Goal: Task Accomplishment & Management: Manage account settings

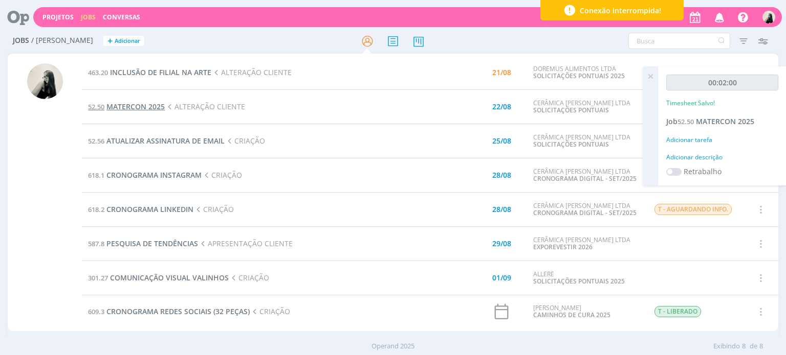
click at [141, 109] on span "MATERCON 2025" at bounding box center [135, 107] width 58 height 10
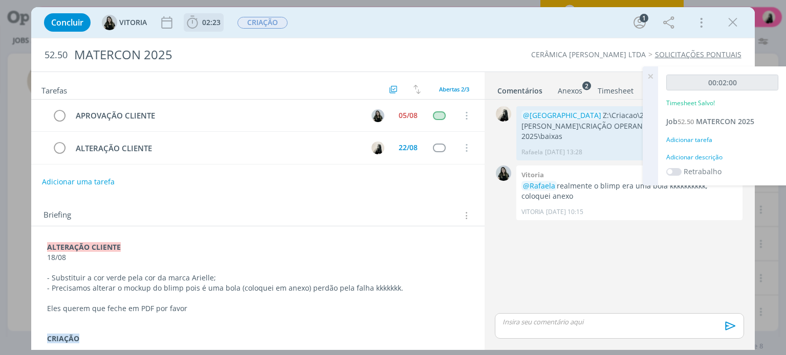
click at [197, 23] on icon "dialog" at bounding box center [192, 22] width 11 height 13
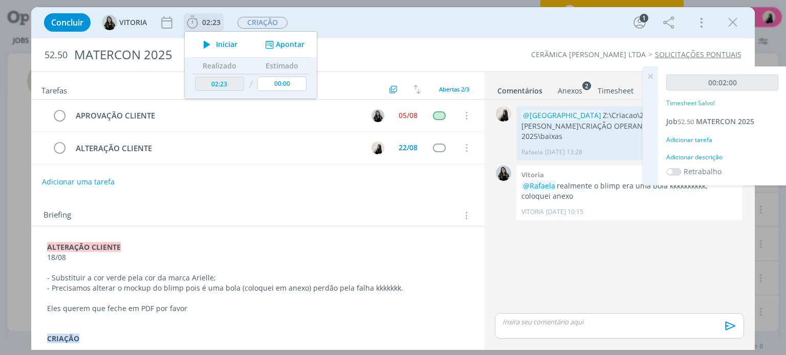
click at [206, 42] on icon "dialog" at bounding box center [207, 44] width 18 height 13
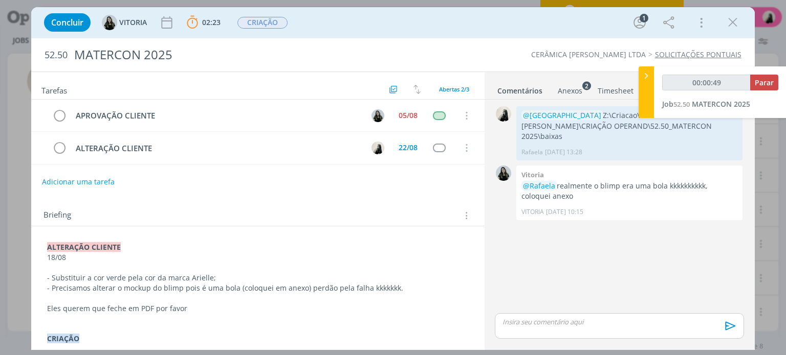
click at [190, 295] on p "dialog" at bounding box center [257, 299] width 421 height 10
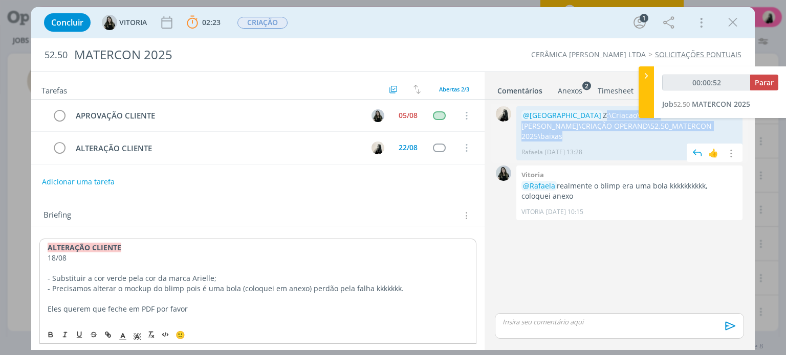
drag, startPoint x: 561, startPoint y: 115, endPoint x: 660, endPoint y: 128, distance: 100.7
click at [660, 128] on p "@VITORIA Z:\Criacao\2025\CARMELO FIOR\CRIAÇÃO OPERAND\52.50_MATERCON 2025\baixas" at bounding box center [629, 125] width 216 height 31
copy p "Z:\Criacao\2025\CARMELO FIOR\CRIAÇÃO OPERAND\52.50_MATERCON 2025\baixas"
click at [730, 18] on icon "dialog" at bounding box center [732, 22] width 15 height 15
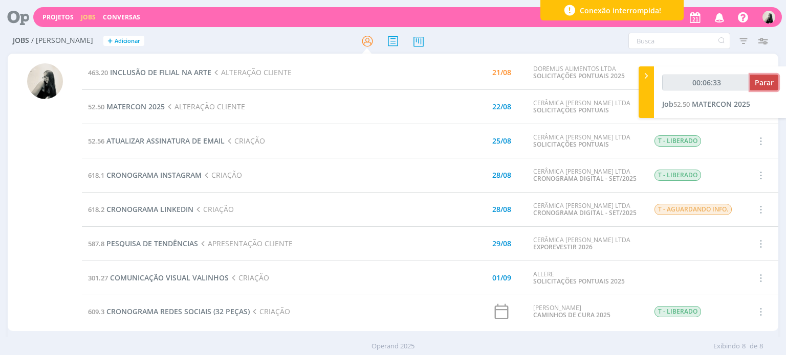
click at [771, 78] on span "Parar" at bounding box center [763, 83] width 19 height 10
type input "00:07:00"
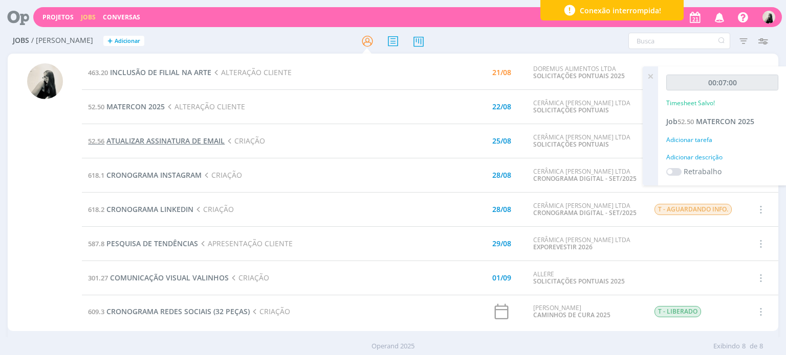
click at [159, 140] on span "ATUALIZAR ASSINATURA DE EMAIL" at bounding box center [165, 141] width 118 height 10
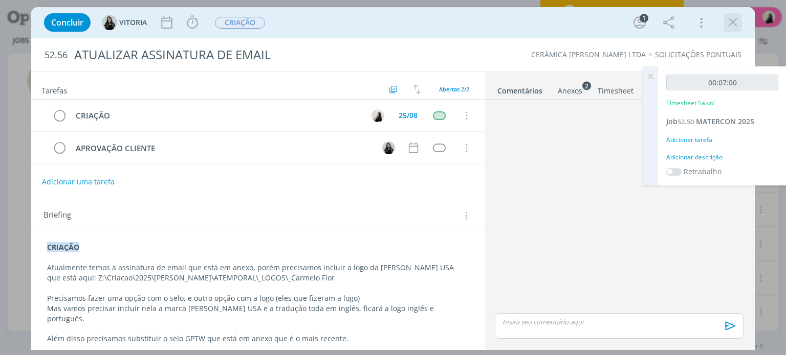
click at [729, 25] on icon "dialog" at bounding box center [732, 22] width 15 height 15
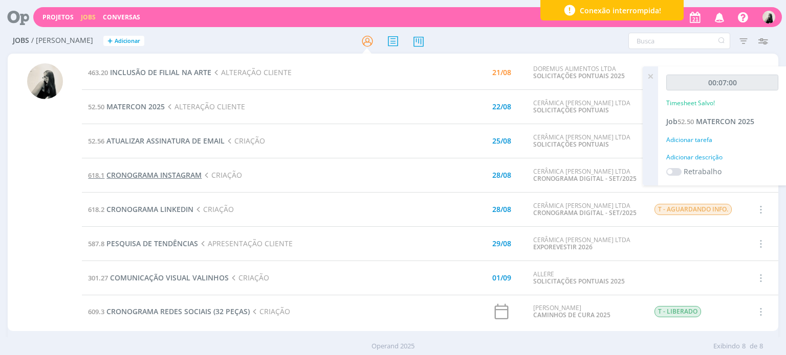
click at [180, 174] on span "CRONOGRAMA INSTAGRAM" at bounding box center [153, 175] width 95 height 10
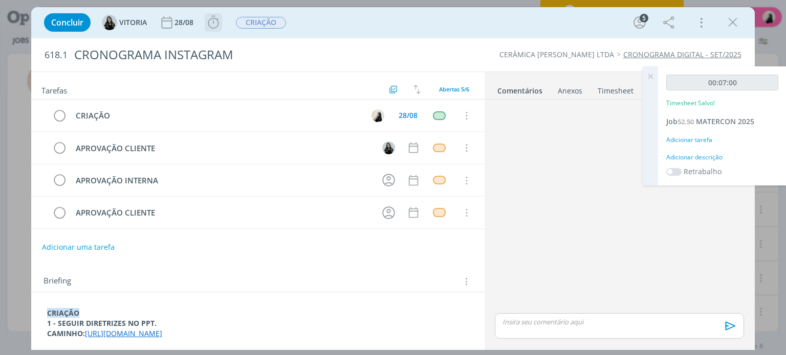
click at [217, 24] on icon "dialog" at bounding box center [213, 22] width 15 height 15
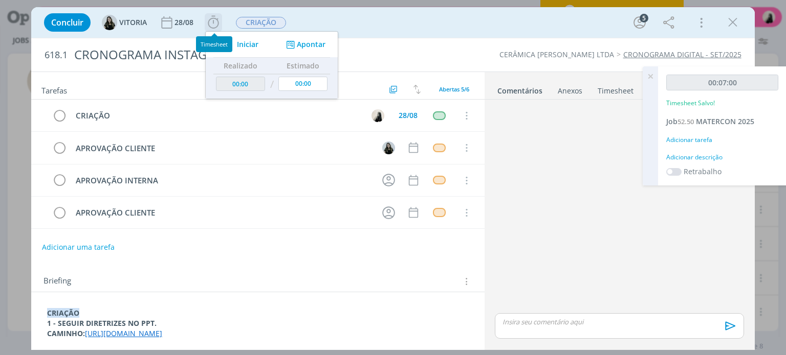
click at [236, 44] on icon "dialog" at bounding box center [228, 44] width 18 height 13
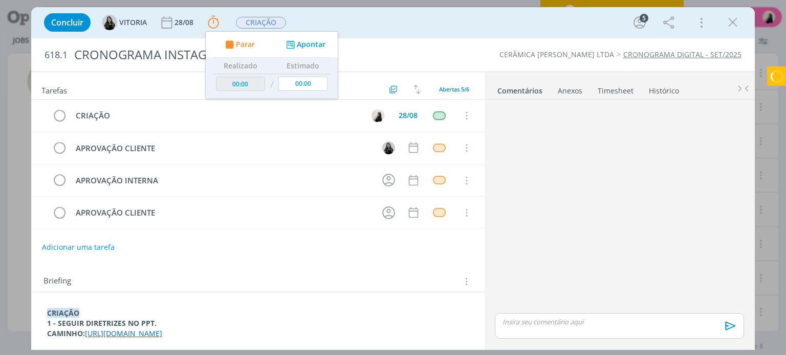
click at [162, 330] on link "https://docs.google.com/presentation/d/1HG_ujEod7LaiwyZ4TiO6QS1ZYQBQheDuEar5gMz…" at bounding box center [123, 334] width 77 height 10
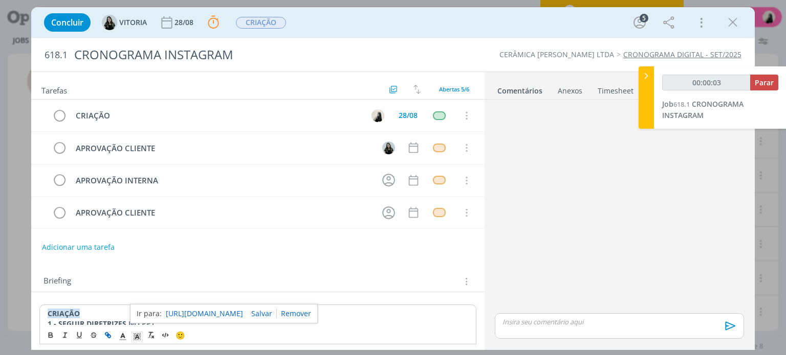
click at [241, 311] on link "https://docs.google.com/presentation/d/1HG_ujEod7LaiwyZ4TiO6QS1ZYQBQheDuEar5gMz…" at bounding box center [204, 313] width 77 height 13
click at [225, 310] on link "https://docs.google.com/presentation/d/1HG_ujEod7LaiwyZ4TiO6QS1ZYQBQheDuEar5gMz…" at bounding box center [204, 313] width 77 height 13
click at [737, 20] on icon "dialog" at bounding box center [732, 22] width 15 height 15
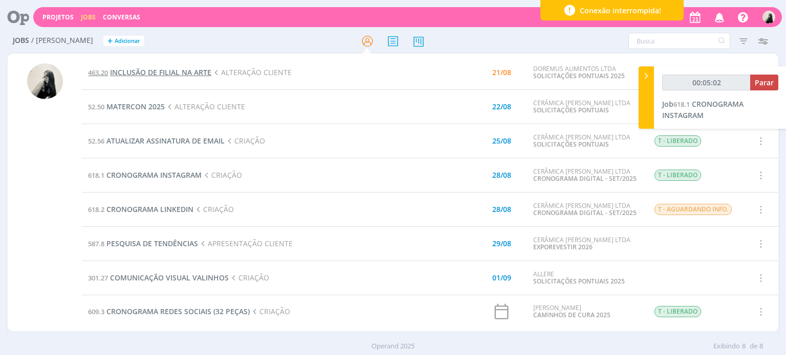
click at [186, 71] on span "INCLUSÃO DE FILIAL NA ARTE" at bounding box center [160, 73] width 101 height 10
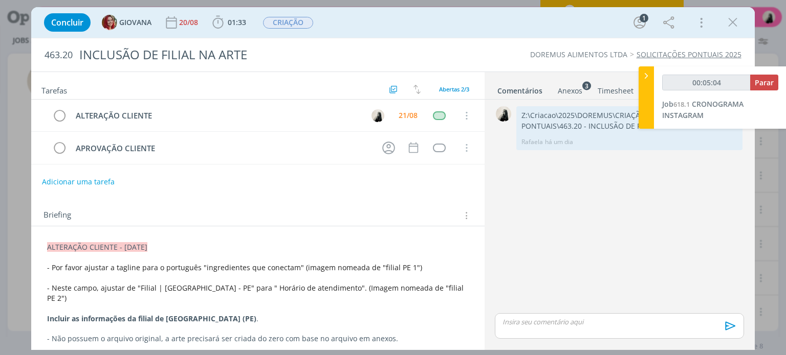
click at [738, 25] on icon "dialog" at bounding box center [732, 22] width 15 height 15
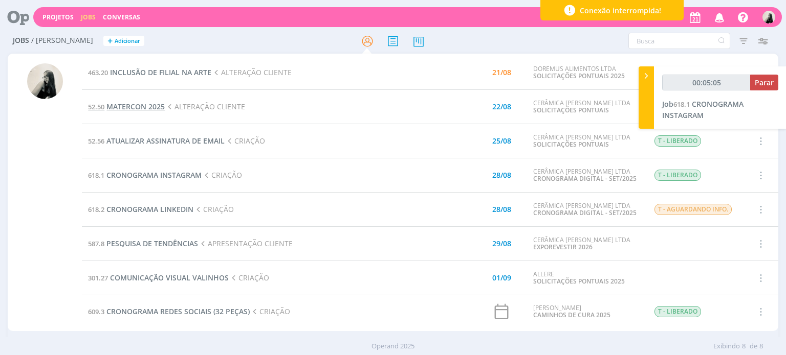
click at [139, 104] on span "MATERCON 2025" at bounding box center [135, 107] width 58 height 10
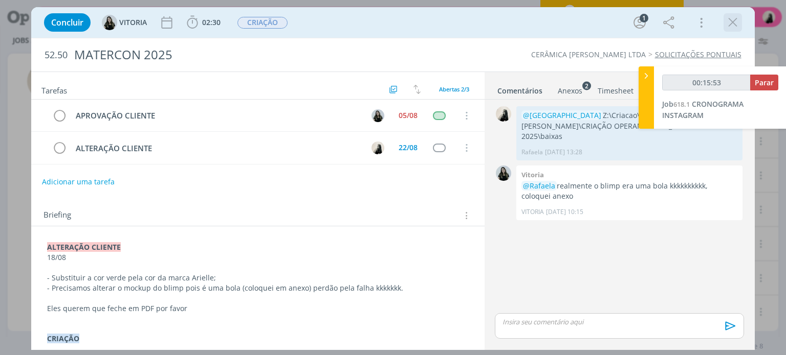
click at [727, 27] on icon "dialog" at bounding box center [732, 22] width 15 height 15
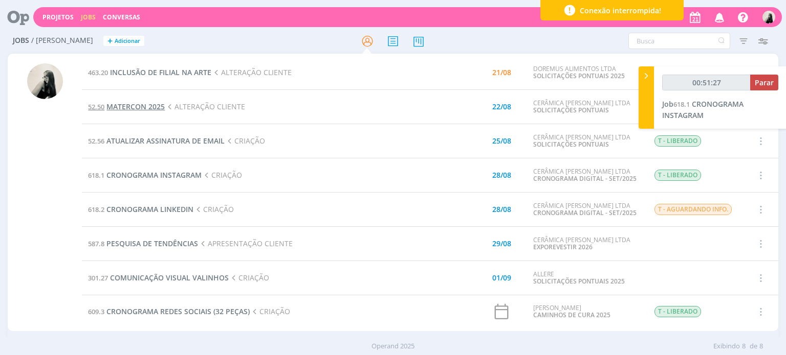
click at [139, 106] on span "MATERCON 2025" at bounding box center [135, 107] width 58 height 10
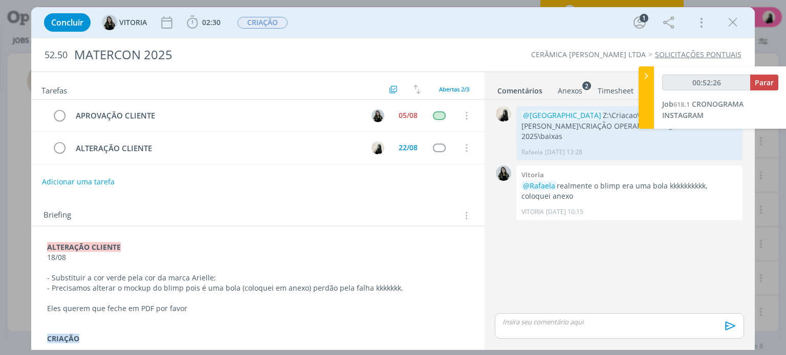
drag, startPoint x: 575, startPoint y: 94, endPoint x: 584, endPoint y: 120, distance: 28.1
click at [575, 94] on div "Anexos 2" at bounding box center [569, 91] width 25 height 10
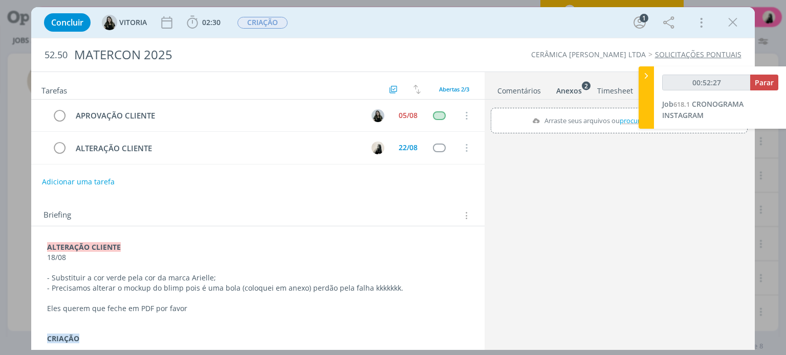
type input "00:52:28"
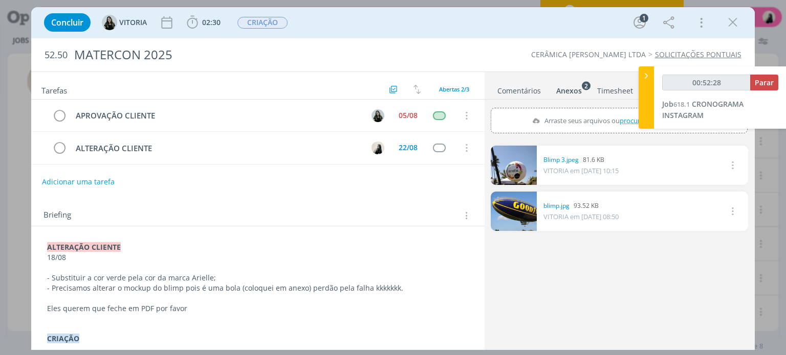
click at [645, 75] on icon at bounding box center [646, 76] width 10 height 11
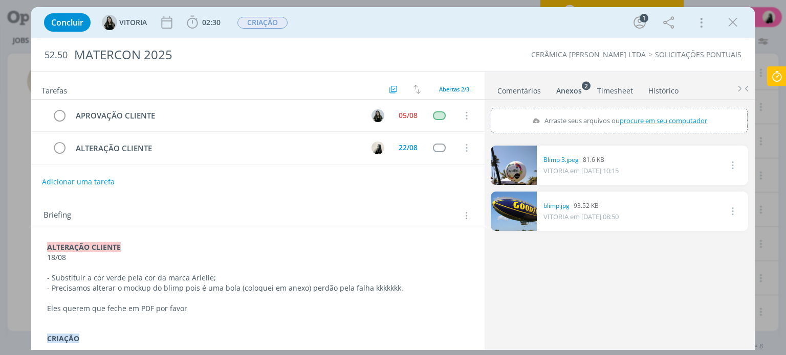
click at [522, 87] on link "Comentários" at bounding box center [519, 88] width 44 height 15
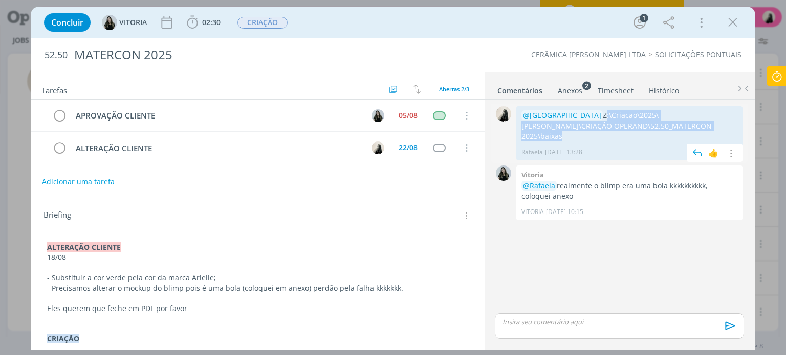
drag, startPoint x: 559, startPoint y: 113, endPoint x: 671, endPoint y: 126, distance: 112.4
click at [671, 126] on p "@VITORIA Z:\Criacao\2025\CARMELO FIOR\CRIAÇÃO OPERAND\52.50_MATERCON 2025\baixas" at bounding box center [629, 125] width 216 height 31
copy p "Z:\Criacao\2025\CARMELO FIOR\CRIAÇÃO OPERAND\52.50_MATERCON 2025\baixas"
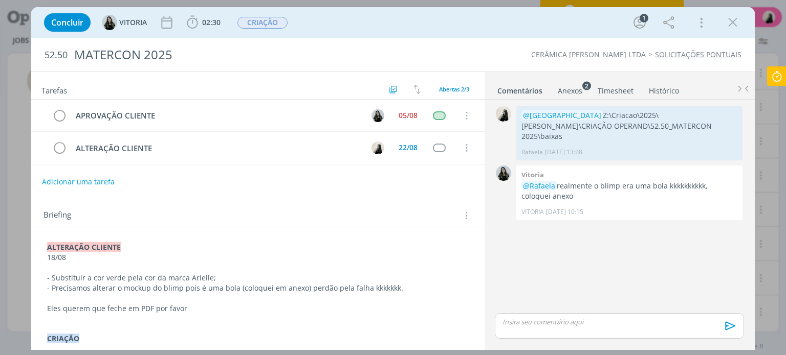
click at [543, 321] on p "dialog" at bounding box center [619, 322] width 232 height 9
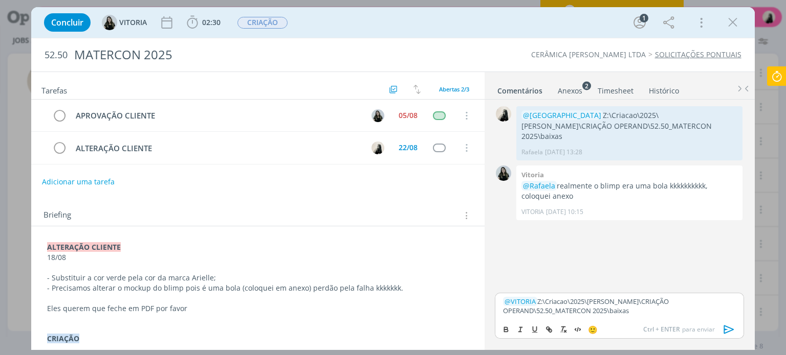
click at [728, 327] on icon "dialog" at bounding box center [728, 329] width 15 height 15
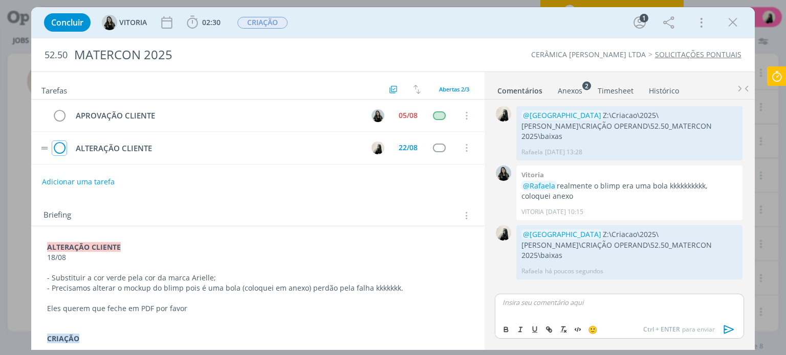
click at [58, 145] on icon "dialog" at bounding box center [59, 148] width 14 height 15
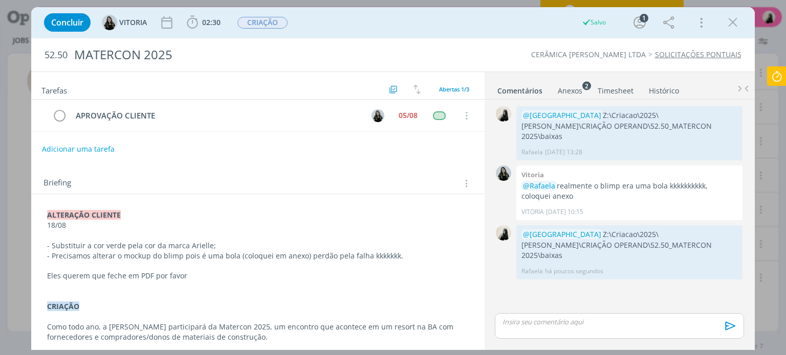
drag, startPoint x: 735, startPoint y: 24, endPoint x: 262, endPoint y: 181, distance: 499.0
click at [735, 24] on icon "dialog" at bounding box center [732, 22] width 15 height 15
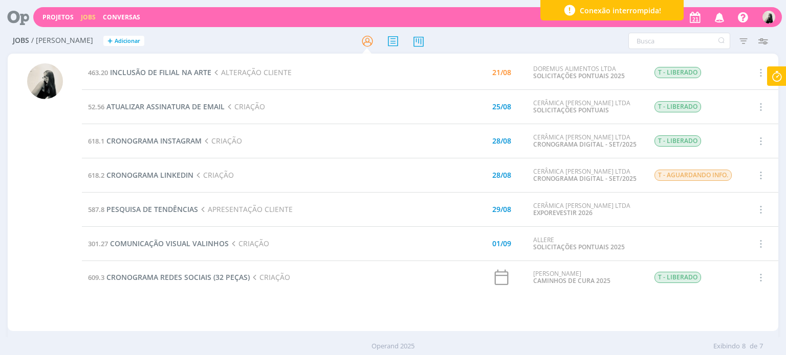
click at [321, 133] on td "618.1 CRONOGRAMA INSTAGRAM CRIAÇÃO" at bounding box center [248, 141] width 332 height 34
click at [182, 71] on span "INCLUSÃO DE FILIAL NA ARTE" at bounding box center [160, 73] width 101 height 10
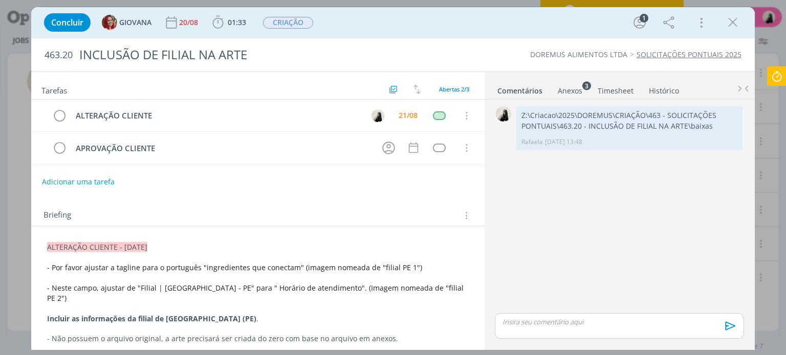
click at [774, 76] on icon at bounding box center [776, 76] width 18 height 20
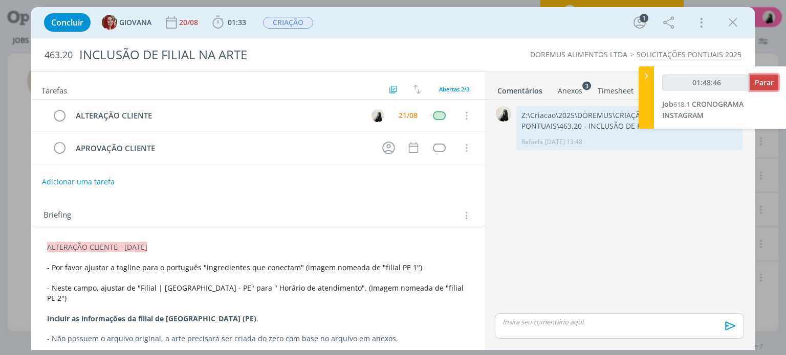
click at [767, 82] on span "Parar" at bounding box center [763, 83] width 19 height 10
type input "01:49:00"
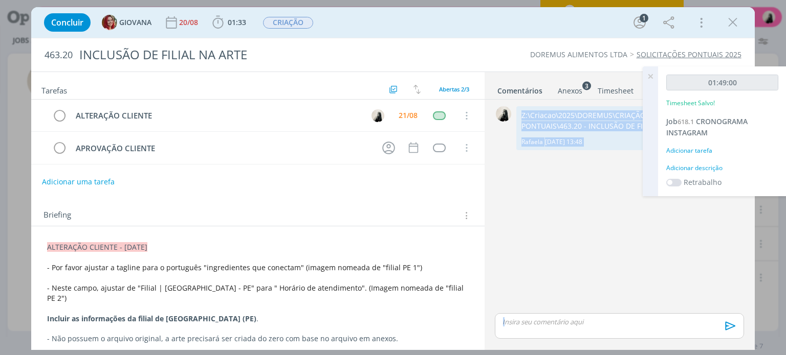
drag, startPoint x: 522, startPoint y: 115, endPoint x: 648, endPoint y: 125, distance: 126.3
click at [648, 125] on div "Projetos Jobs Conversas Notificações Central de Ajuda Área de Membros Implantaç…" at bounding box center [393, 177] width 786 height 355
click at [221, 22] on icon "dialog" at bounding box center [217, 22] width 15 height 15
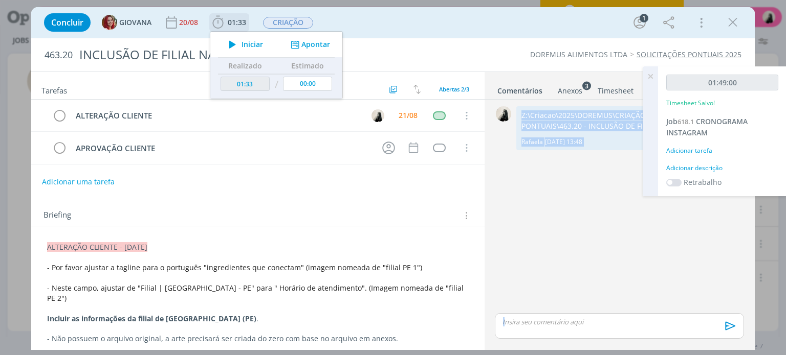
click at [233, 42] on icon "dialog" at bounding box center [233, 44] width 18 height 13
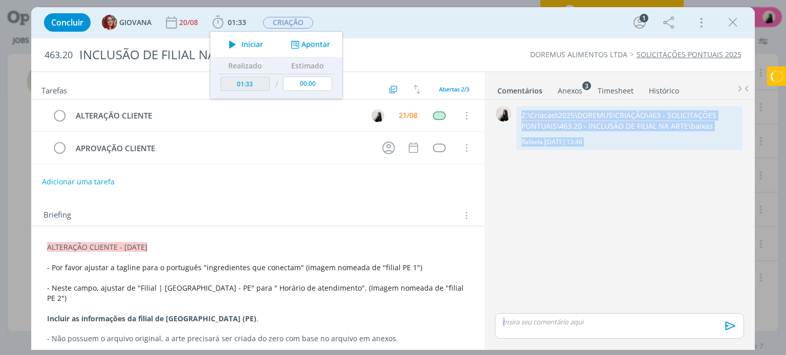
click at [568, 215] on div "0 Z:\Criacao\2025\DOREMUS\CRIAÇÃO\463 - SOLICITAÇÕES PONTUAIS\463.20 - INCLUSÃO…" at bounding box center [618, 208] width 257 height 208
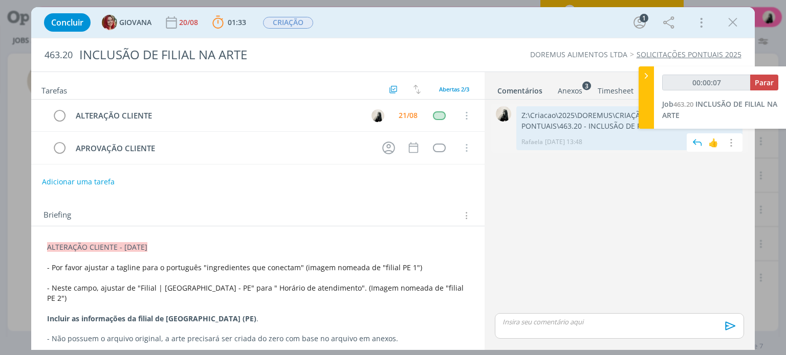
drag, startPoint x: 522, startPoint y: 113, endPoint x: 613, endPoint y: 135, distance: 93.7
click at [613, 135] on div "Z:\Criacao\2025\DOREMUS\CRIAÇÃO\463 - SOLICITAÇÕES PONTUAIS\463.20 - INCLUSÃO D…" at bounding box center [629, 128] width 226 height 44
type input "00:00:08"
click at [645, 73] on icon at bounding box center [646, 76] width 10 height 11
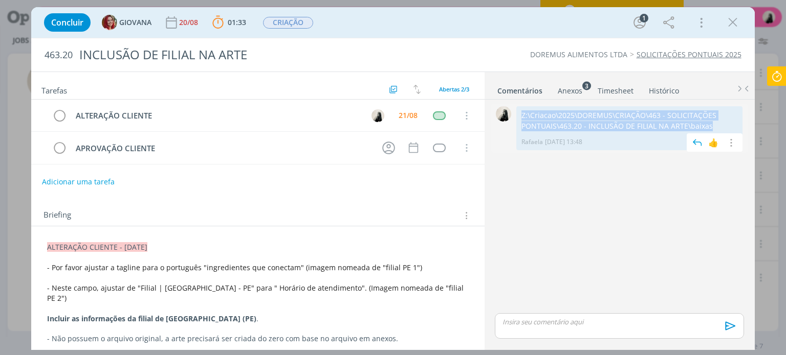
drag, startPoint x: 520, startPoint y: 112, endPoint x: 714, endPoint y: 124, distance: 194.7
click at [714, 124] on div "Z:\Criacao\2025\DOREMUS\CRIAÇÃO\463 - SOLICITAÇÕES PONTUAIS\463.20 - INCLUSÃO D…" at bounding box center [629, 128] width 226 height 44
copy p "Z:\Criacao\2025\DOREMUS\CRIAÇÃO\463 - SOLICITAÇÕES PONTUAIS\463.20 - INCLUSÃO D…"
click at [599, 326] on p "dialog" at bounding box center [619, 322] width 232 height 9
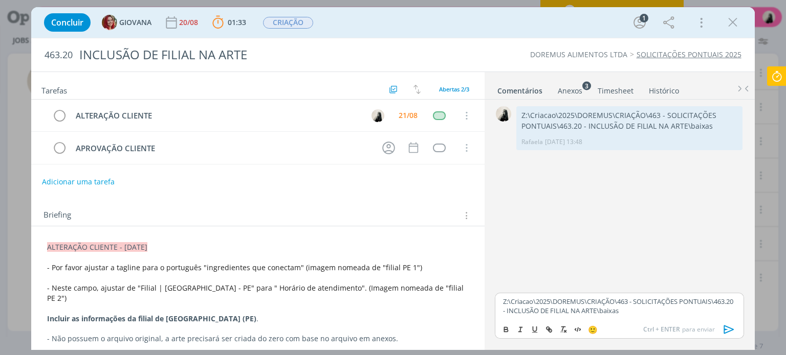
click at [731, 327] on icon "dialog" at bounding box center [728, 329] width 15 height 15
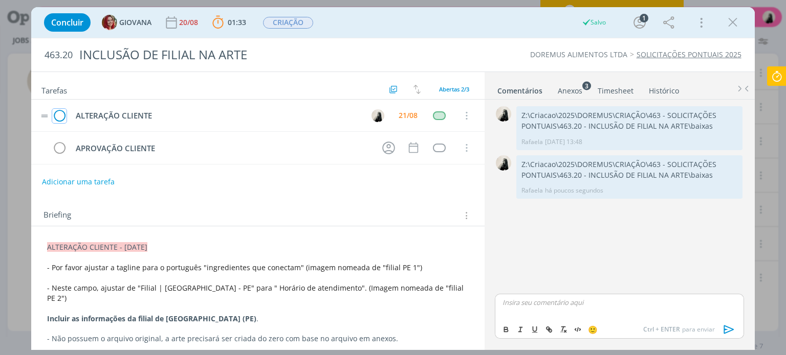
click at [60, 112] on icon "dialog" at bounding box center [59, 115] width 14 height 15
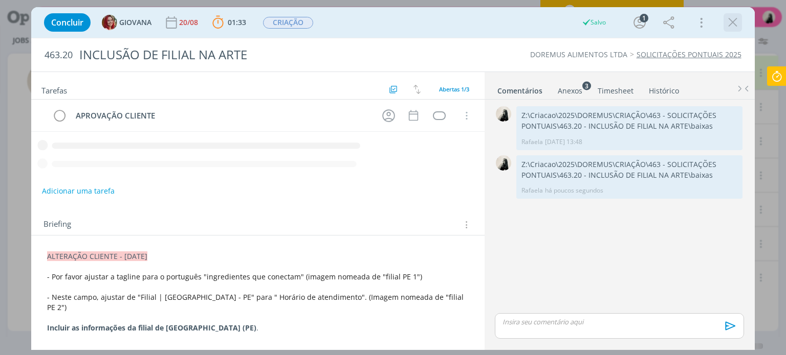
click at [728, 24] on icon "dialog" at bounding box center [732, 22] width 15 height 15
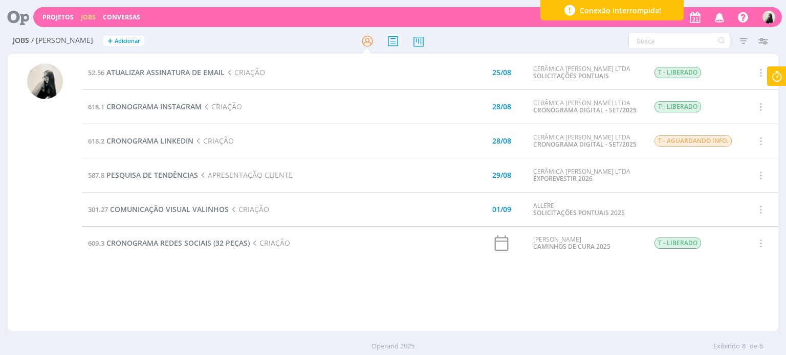
click at [776, 75] on icon at bounding box center [776, 76] width 18 height 20
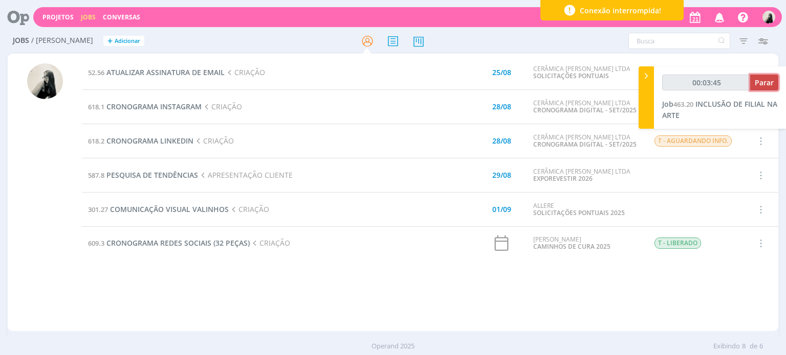
click at [758, 81] on span "Parar" at bounding box center [763, 83] width 19 height 10
type input "00:04:00"
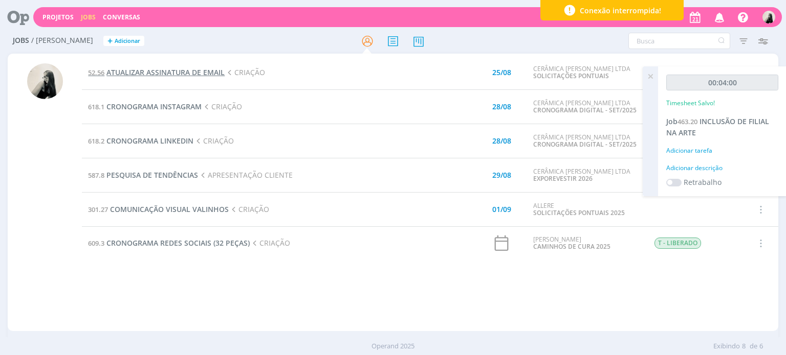
click at [181, 75] on span "ATUALIZAR ASSINATURA DE EMAIL" at bounding box center [165, 73] width 118 height 10
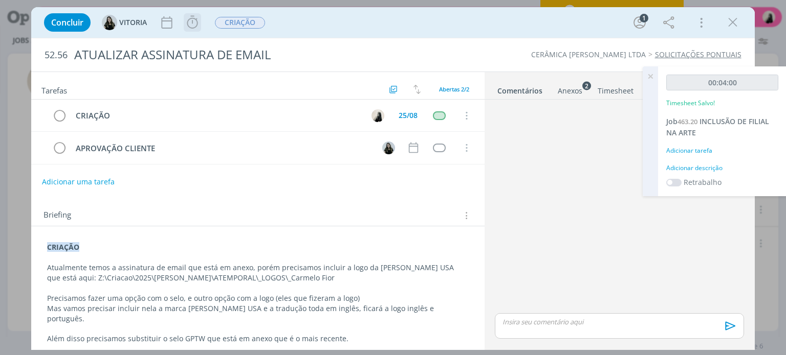
click at [188, 22] on icon "dialog" at bounding box center [192, 22] width 11 height 13
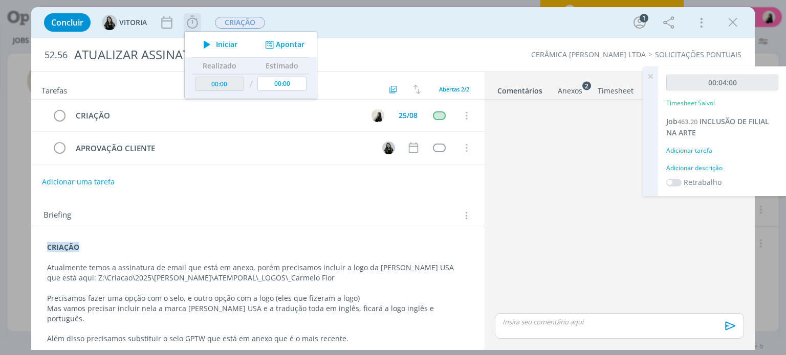
click at [212, 43] on icon "dialog" at bounding box center [207, 44] width 18 height 13
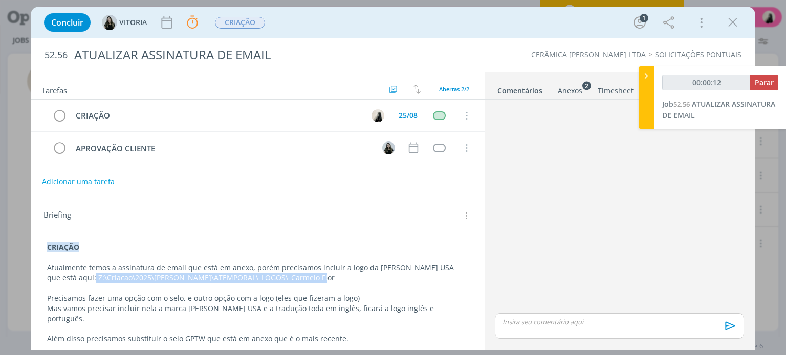
drag, startPoint x: 295, startPoint y: 278, endPoint x: 64, endPoint y: 273, distance: 230.7
click at [64, 273] on p "Atualmente temos a assinatura de email que está em anexo, porém precisamos incl…" at bounding box center [257, 273] width 421 height 20
copy p "Z:\Criacao\2025\CARMELO FIOR\ATEMPORAL\_LOGOS\_Carmelo Fior"
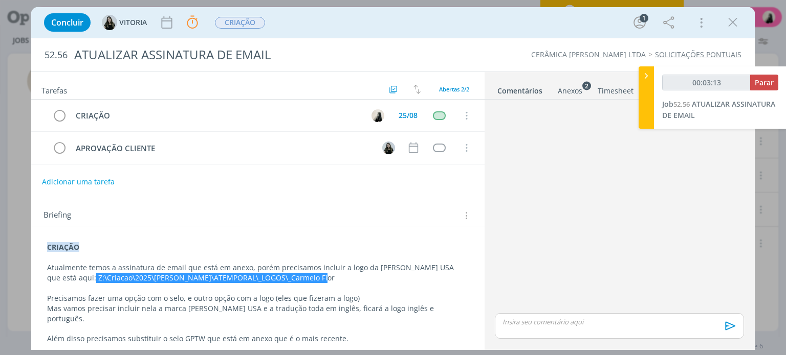
type input "00:03:14"
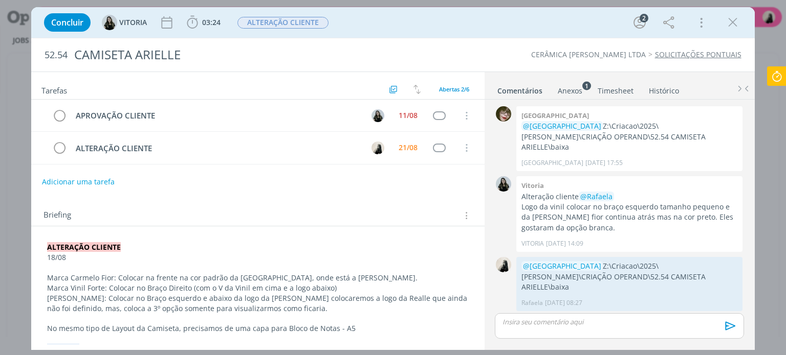
scroll to position [267, 0]
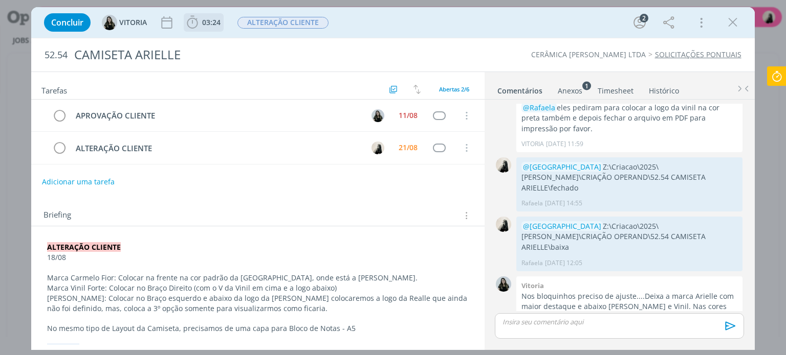
click at [195, 21] on icon "dialog" at bounding box center [192, 22] width 15 height 15
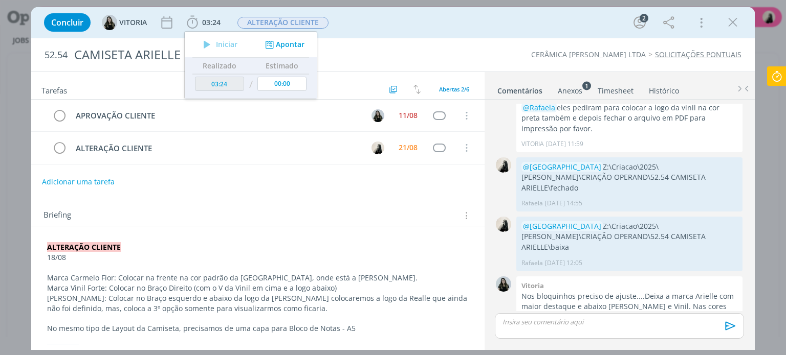
click at [778, 71] on icon at bounding box center [776, 76] width 18 height 20
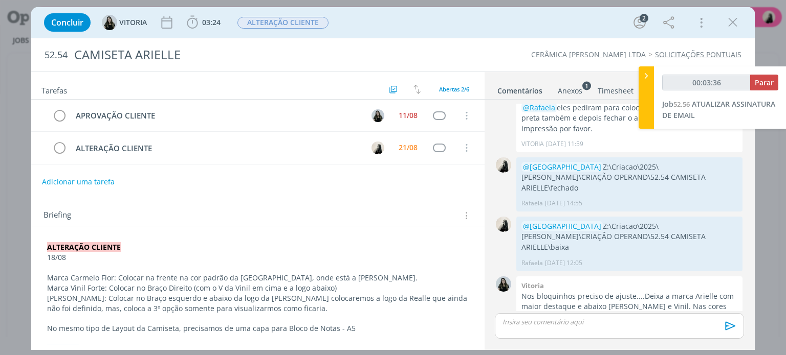
type input "00:03:37"
click at [765, 86] on span "Parar" at bounding box center [763, 83] width 19 height 10
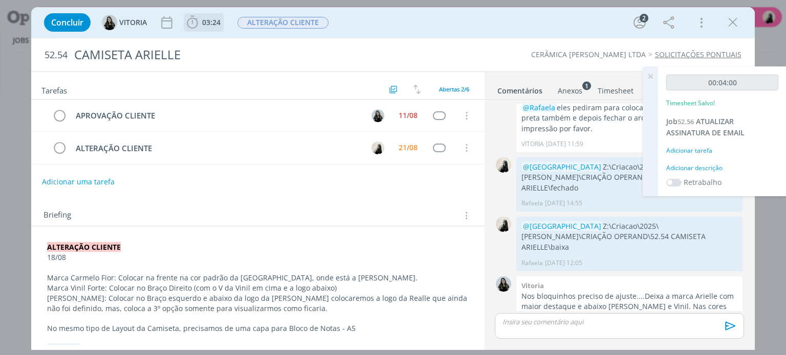
click at [194, 26] on icon "dialog" at bounding box center [192, 22] width 15 height 15
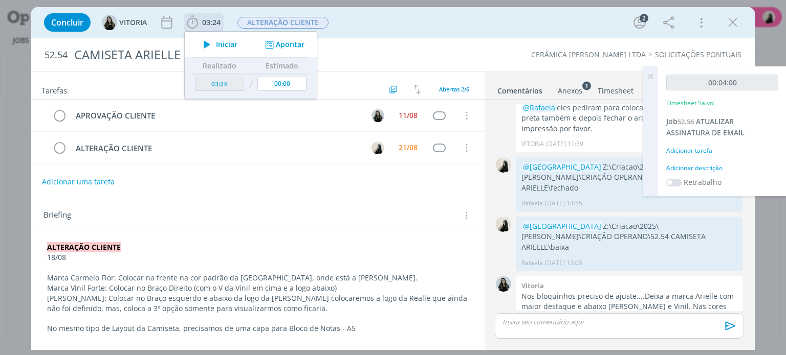
click at [207, 40] on icon "dialog" at bounding box center [207, 44] width 18 height 13
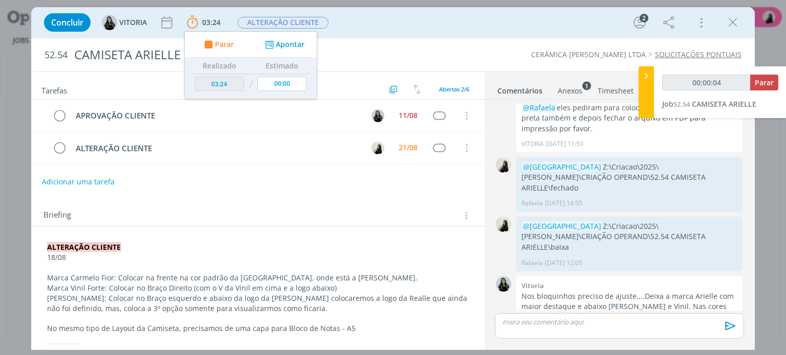
click at [364, 294] on p "[PERSON_NAME]: Colocar no Braço esquerdo e abaixo da logo da [PERSON_NAME] colo…" at bounding box center [257, 304] width 421 height 20
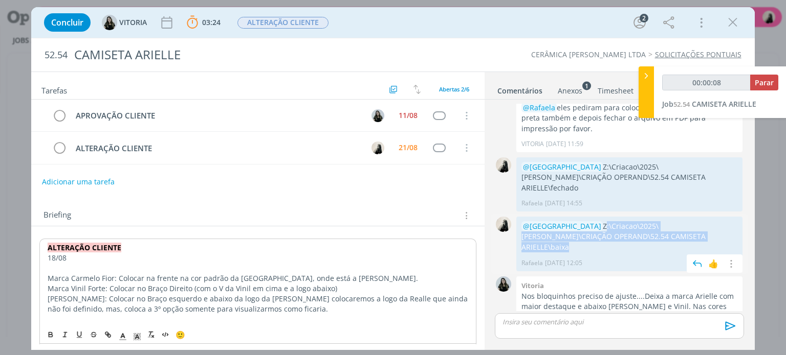
drag, startPoint x: 561, startPoint y: 191, endPoint x: 663, endPoint y: 207, distance: 103.9
click at [663, 221] on p "@[GEOGRAPHIC_DATA] Z:\Criacao\2025\[PERSON_NAME]\CRIAÇÃO OPERAND\52.54 CAMISETA…" at bounding box center [629, 236] width 216 height 31
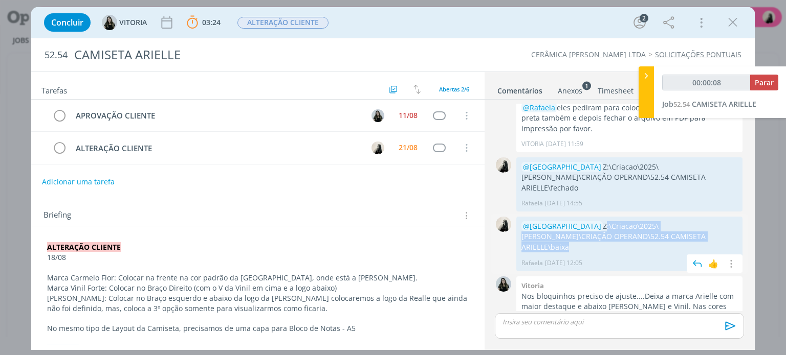
copy p "Z:\Criacao\2025\[PERSON_NAME]\CRIAÇÃO OPERAND\52.54 CAMISETA ARIELLE\baixa"
click at [569, 326] on p "dialog" at bounding box center [619, 322] width 232 height 9
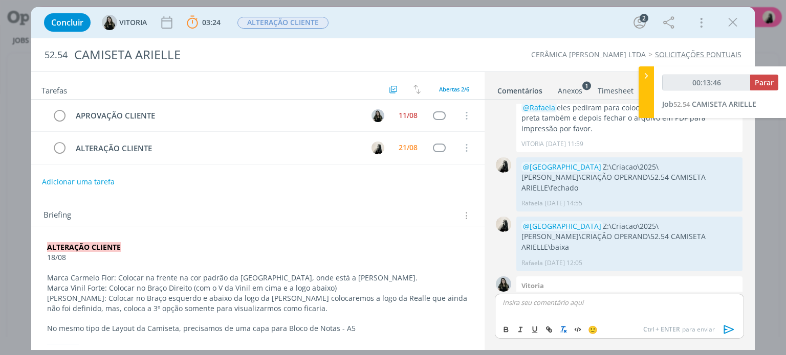
scroll to position [286, 0]
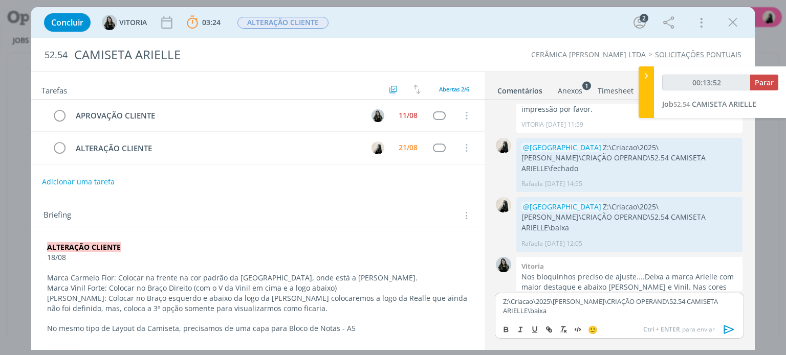
click at [727, 328] on icon "dialog" at bounding box center [728, 329] width 15 height 15
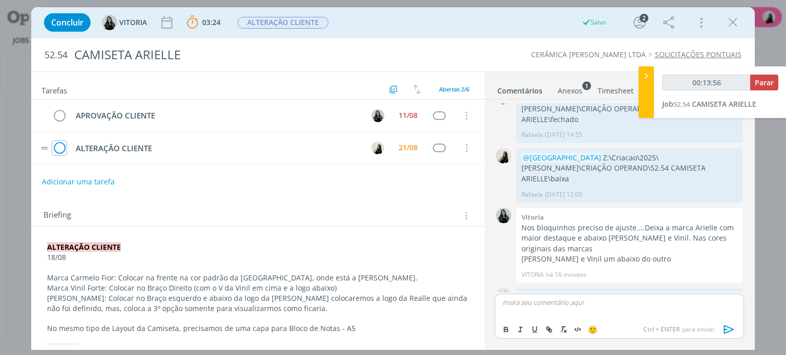
click at [59, 147] on icon "dialog" at bounding box center [59, 148] width 14 height 15
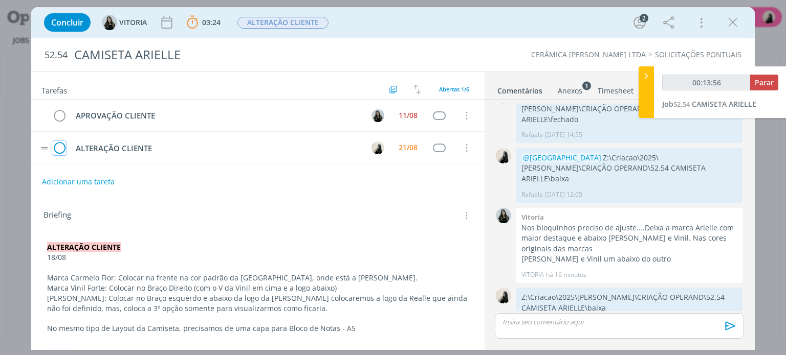
scroll to position [316, 0]
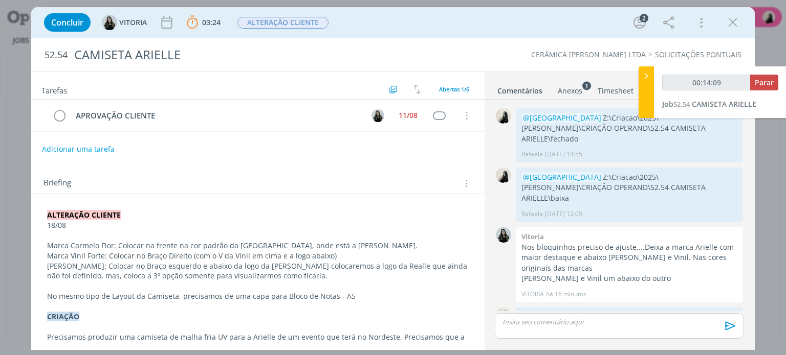
drag, startPoint x: 732, startPoint y: 20, endPoint x: 355, endPoint y: 64, distance: 379.5
click at [732, 19] on icon "dialog" at bounding box center [732, 22] width 15 height 15
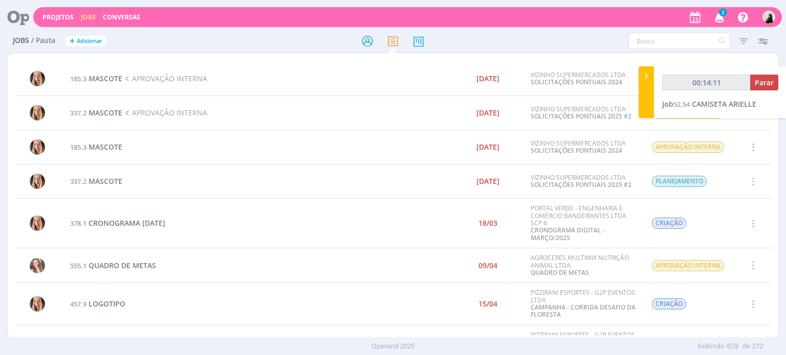
click at [86, 17] on link "Jobs" at bounding box center [88, 17] width 15 height 9
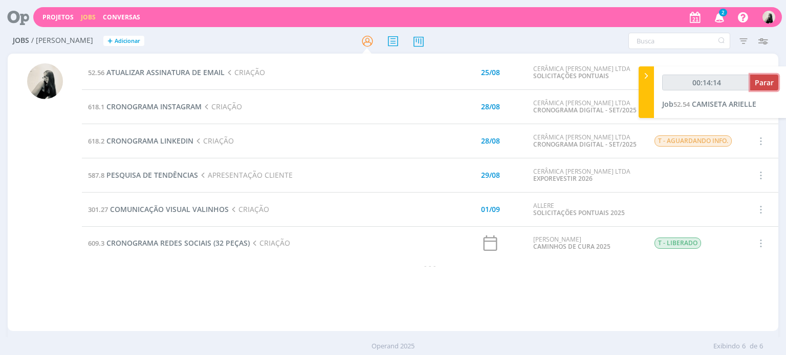
click at [769, 79] on span "Parar" at bounding box center [763, 83] width 19 height 10
type input "00:15:00"
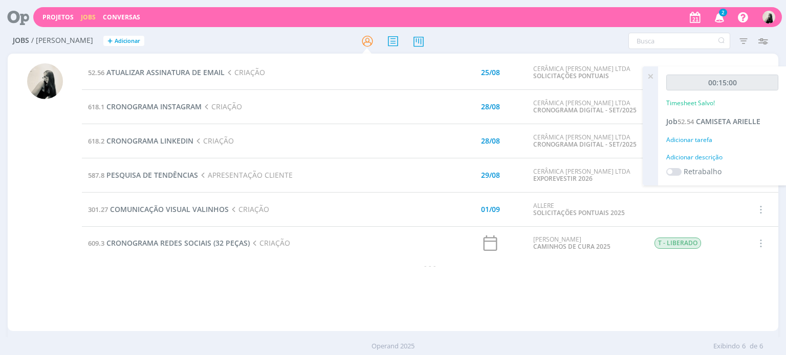
click at [722, 17] on icon "button" at bounding box center [719, 16] width 18 height 17
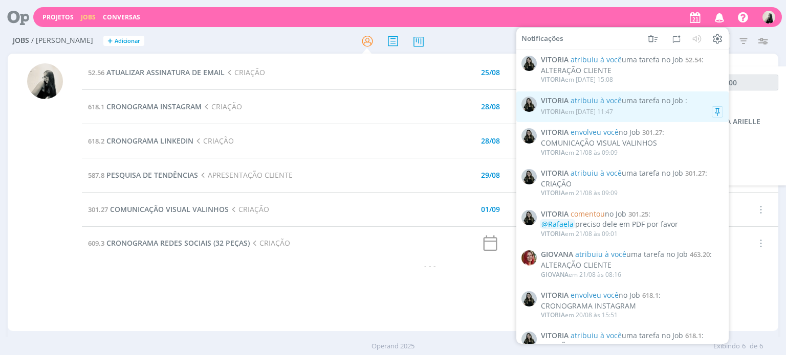
click at [636, 109] on div "VITORIA em [DATE] 11:47" at bounding box center [632, 112] width 182 height 10
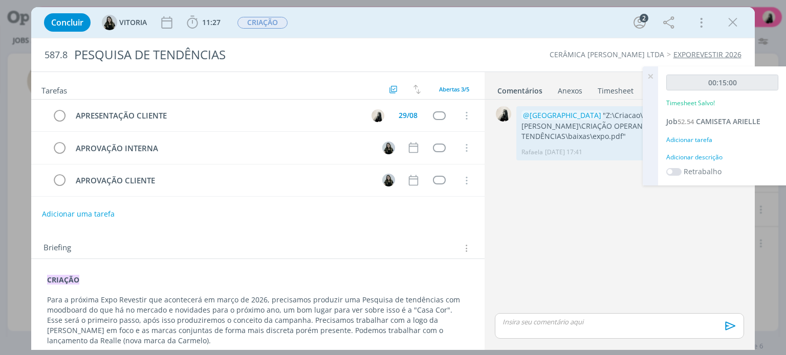
click at [743, 22] on div "Concluir [GEOGRAPHIC_DATA] 11:27 Iniciar Apontar Data * [DATE] Horas * 00:00 Ta…" at bounding box center [392, 22] width 707 height 25
click at [734, 20] on icon "dialog" at bounding box center [732, 22] width 15 height 15
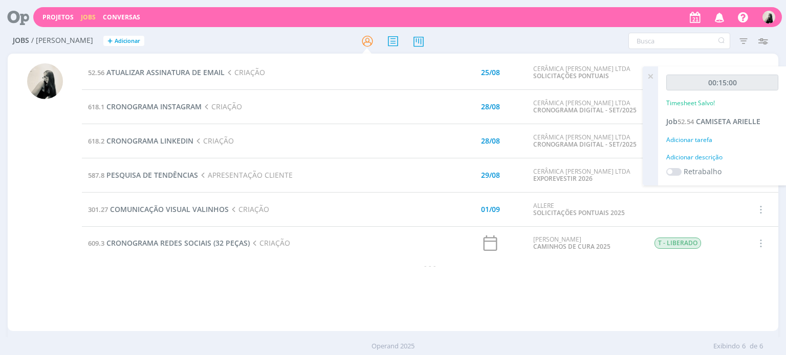
click at [720, 21] on icon "button" at bounding box center [719, 16] width 18 height 17
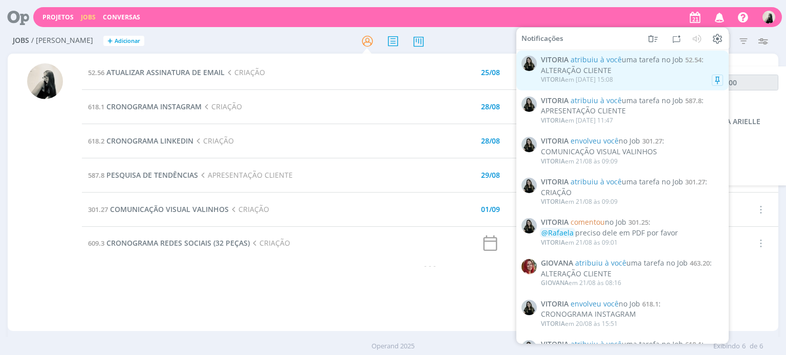
click at [656, 76] on div "VITORIA em [DATE] 15:08" at bounding box center [632, 80] width 182 height 10
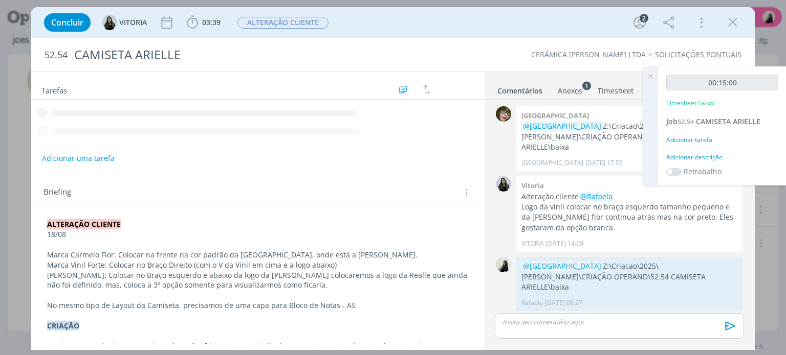
scroll to position [316, 0]
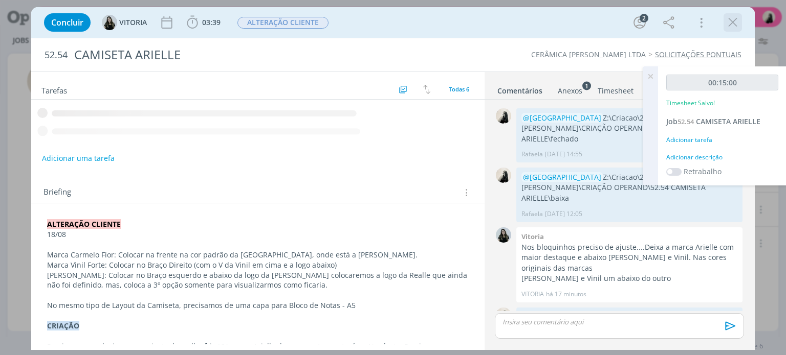
click at [733, 23] on icon "dialog" at bounding box center [732, 22] width 15 height 15
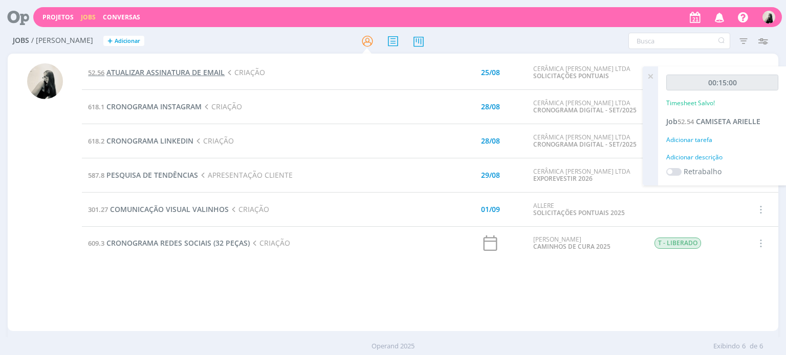
click at [189, 74] on span "ATUALIZAR ASSINATURA DE EMAIL" at bounding box center [165, 73] width 118 height 10
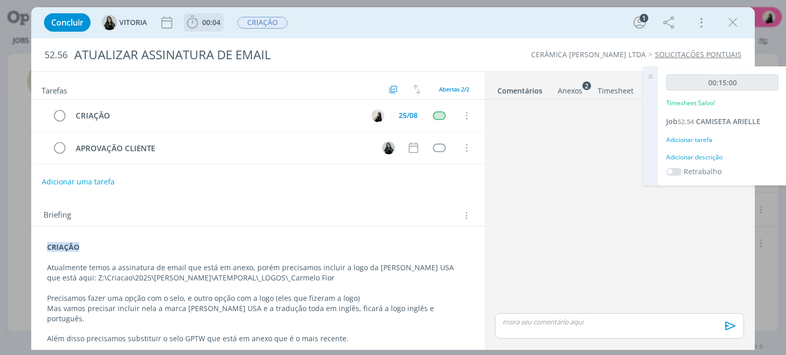
click at [199, 20] on icon "dialog" at bounding box center [192, 22] width 15 height 15
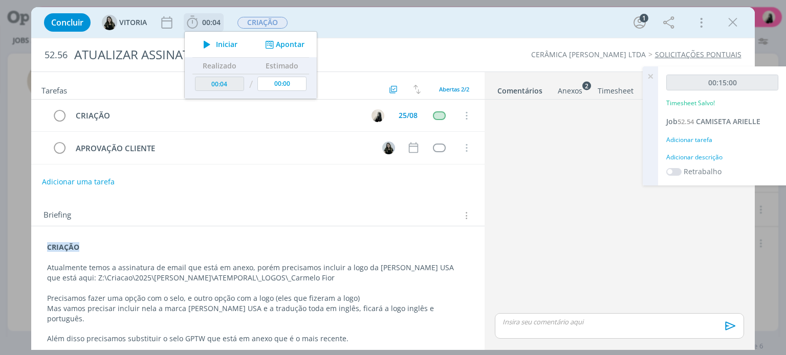
click at [209, 44] on icon "dialog" at bounding box center [207, 44] width 18 height 13
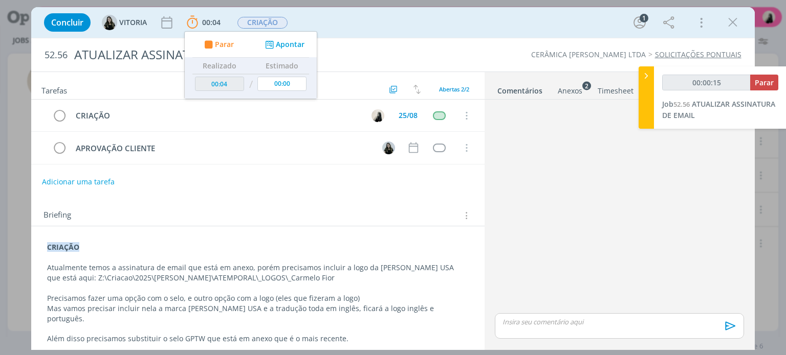
click at [565, 88] on div "Anexos 2" at bounding box center [569, 91] width 25 height 10
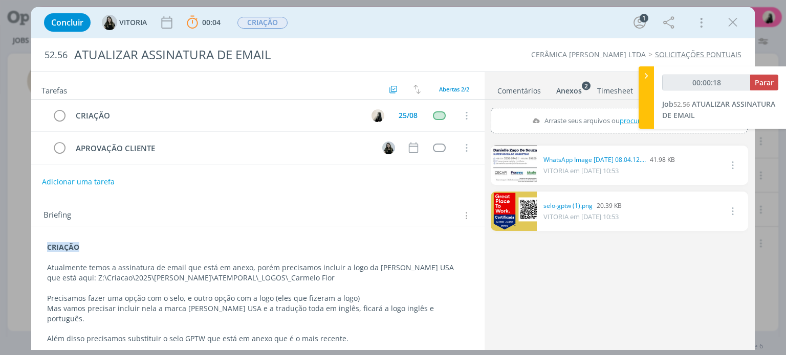
click at [520, 163] on link "dialog" at bounding box center [513, 165] width 46 height 39
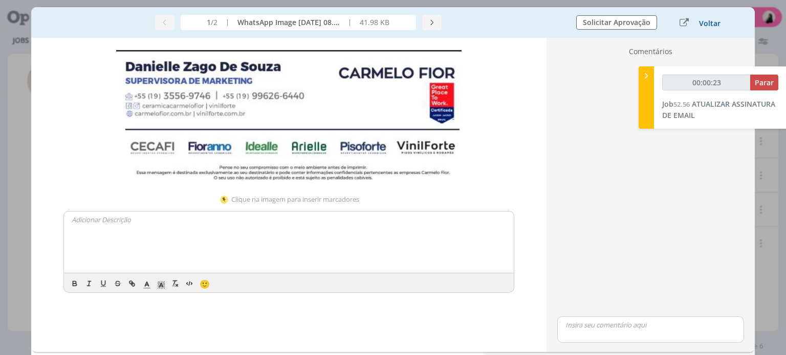
click at [712, 25] on button "Voltar" at bounding box center [709, 23] width 23 height 8
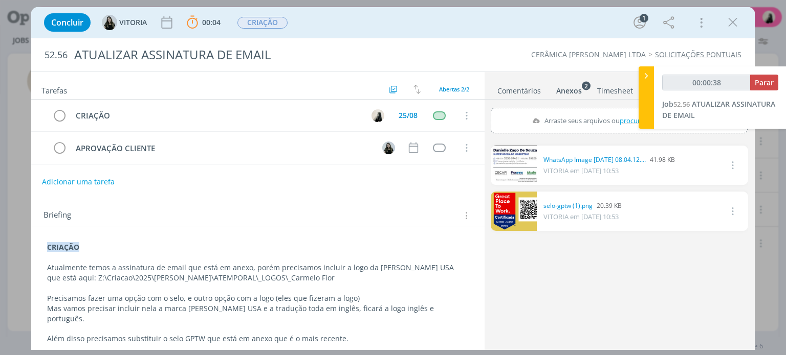
click at [522, 160] on link "dialog" at bounding box center [513, 165] width 46 height 39
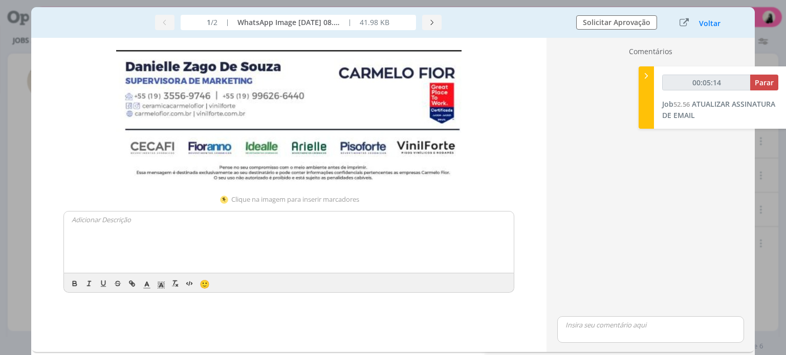
click at [715, 24] on button "Voltar" at bounding box center [709, 23] width 23 height 8
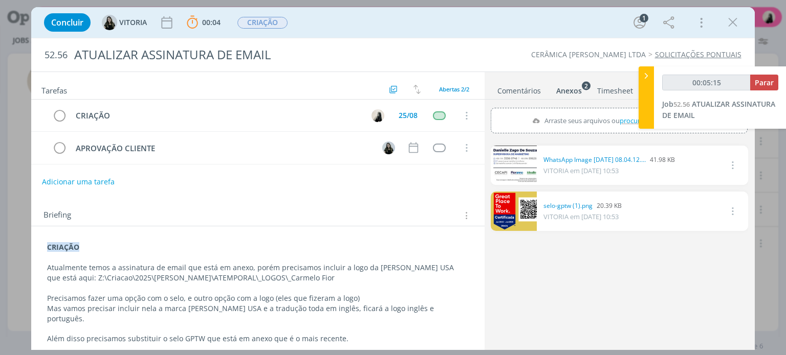
click at [731, 17] on icon "dialog" at bounding box center [732, 22] width 15 height 15
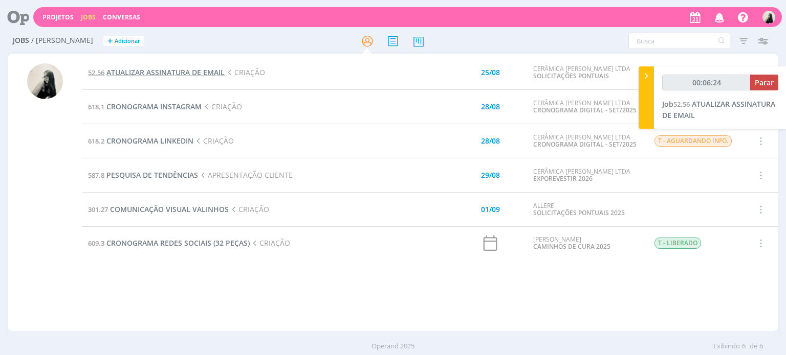
click at [175, 69] on span "ATUALIZAR ASSINATURA DE EMAIL" at bounding box center [165, 73] width 118 height 10
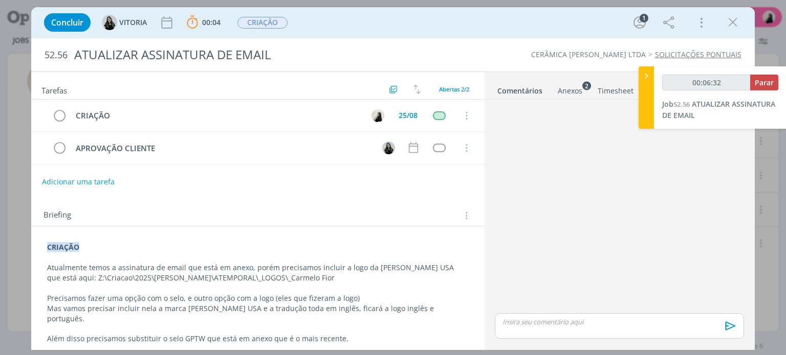
click at [573, 94] on div "Anexos 2" at bounding box center [569, 91] width 25 height 10
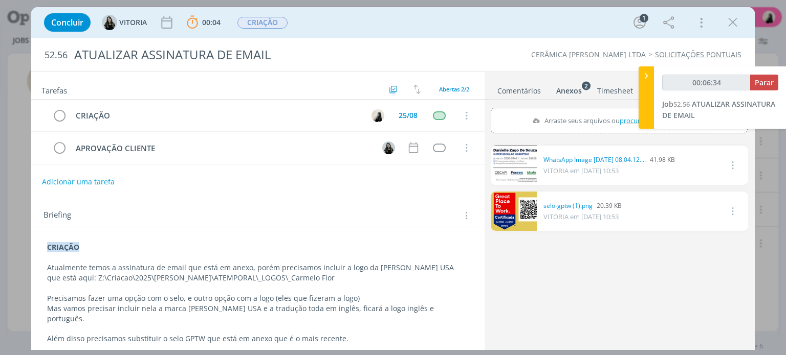
click at [512, 225] on link "dialog" at bounding box center [513, 211] width 46 height 39
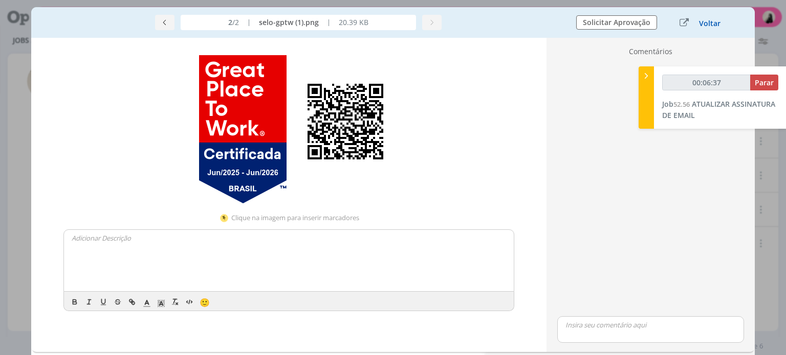
click at [716, 20] on button "Voltar" at bounding box center [709, 23] width 23 height 8
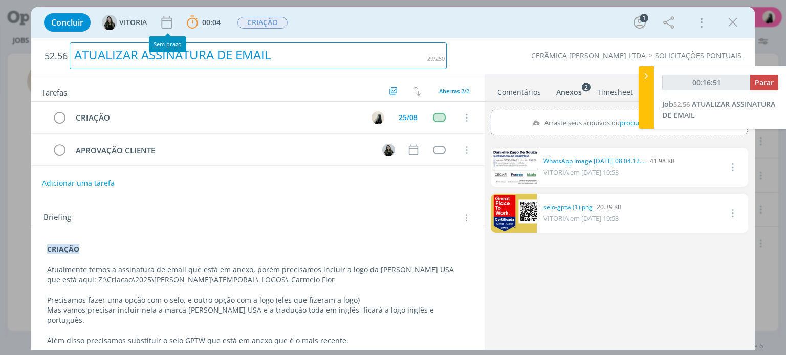
click at [194, 57] on div "ATUALIZAR ASSINATURA DE EMAIL" at bounding box center [258, 55] width 377 height 27
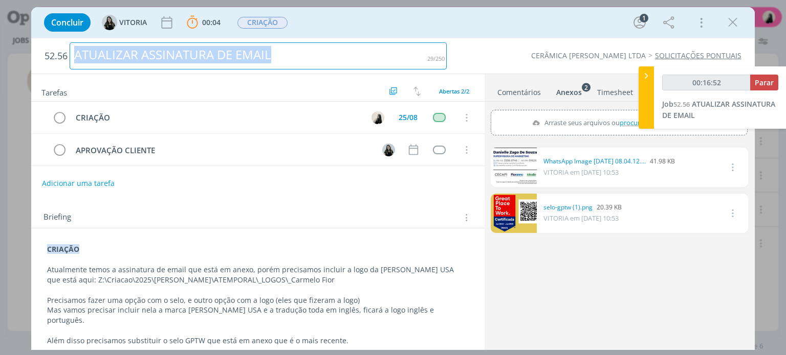
copy div "ATUALIZAR ASSINATURA DE EMAIL"
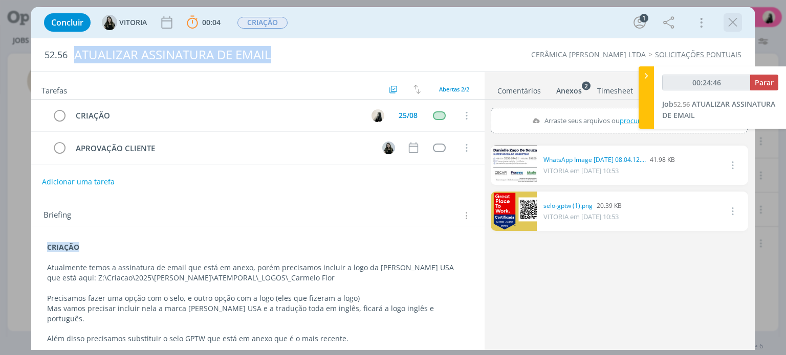
click at [765, 25] on div "Concluir [GEOGRAPHIC_DATA] 00:04 Parar Apontar Data * [DATE] Horas * 00:00 Tare…" at bounding box center [393, 177] width 786 height 355
click at [768, 27] on div "Concluir [GEOGRAPHIC_DATA] 00:04 Parar Apontar Data * [DATE] Horas * 00:00 Tare…" at bounding box center [393, 177] width 786 height 355
click at [732, 22] on icon "dialog" at bounding box center [732, 22] width 15 height 15
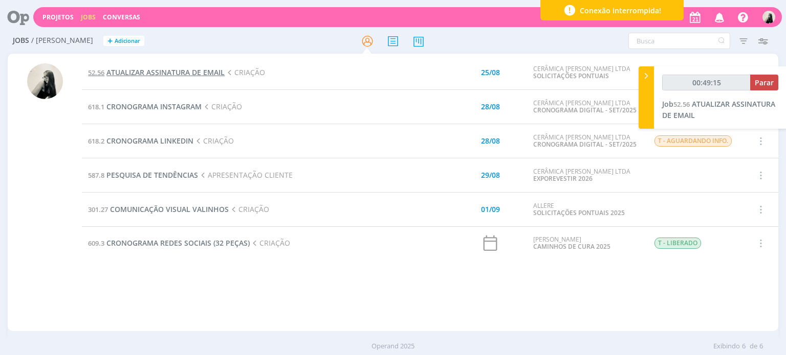
click at [163, 69] on span "ATUALIZAR ASSINATURA DE EMAIL" at bounding box center [165, 73] width 118 height 10
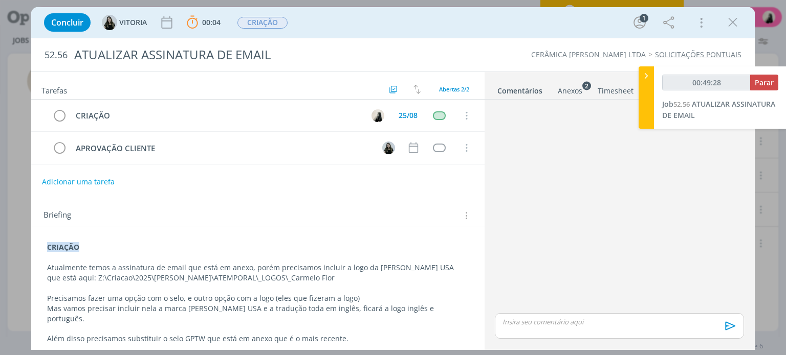
click at [575, 90] on div "Anexos 2" at bounding box center [569, 91] width 25 height 10
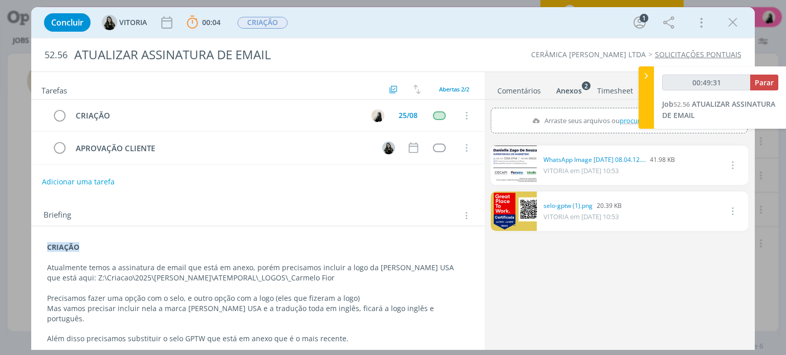
click at [509, 214] on link "dialog" at bounding box center [513, 211] width 46 height 39
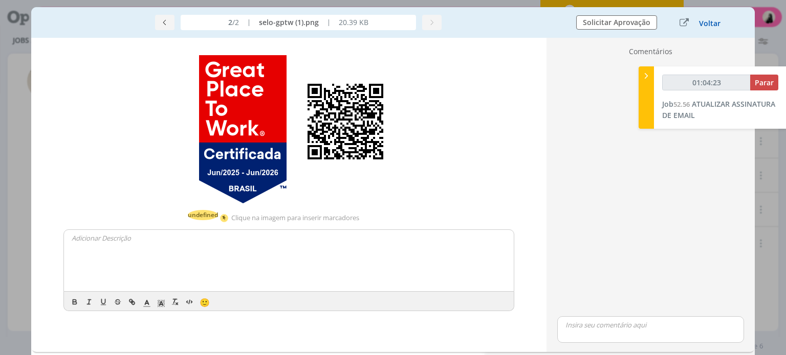
click at [712, 22] on button "Voltar" at bounding box center [709, 23] width 23 height 8
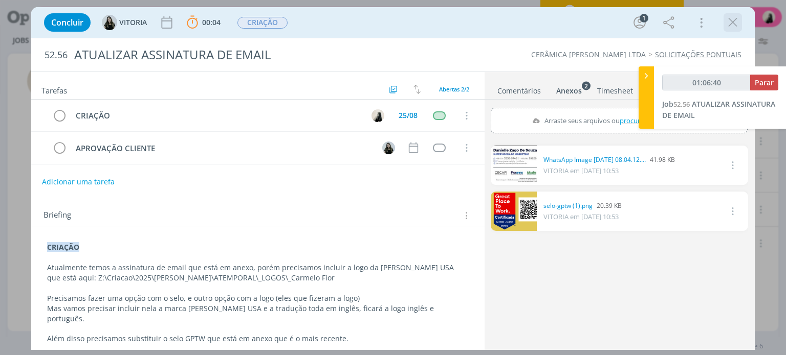
click at [730, 25] on icon "dialog" at bounding box center [732, 22] width 15 height 15
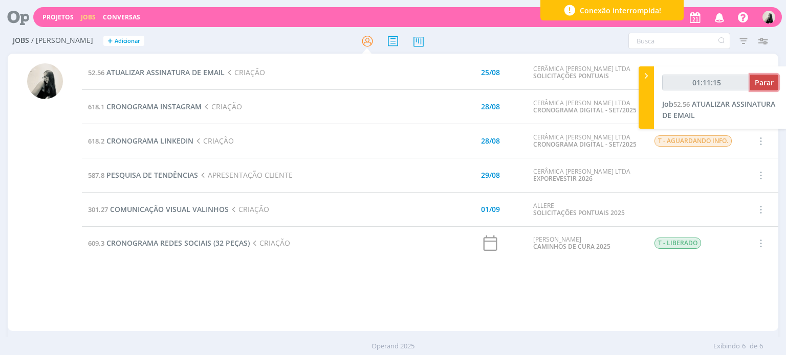
click at [757, 81] on span "Parar" at bounding box center [763, 83] width 19 height 10
type input "01:12:00"
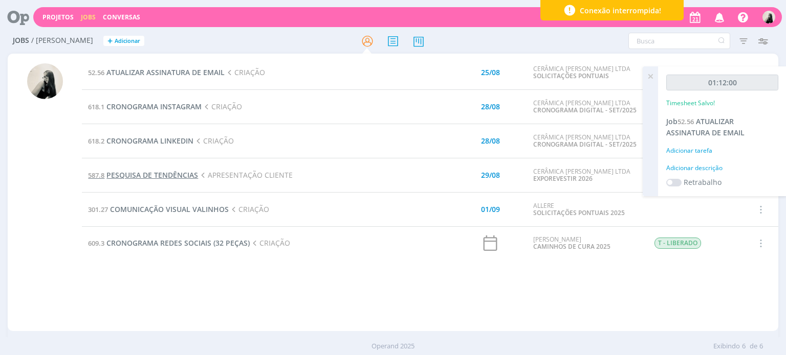
click at [186, 173] on span "PESQUISA DE TENDÊNCIAS" at bounding box center [152, 175] width 92 height 10
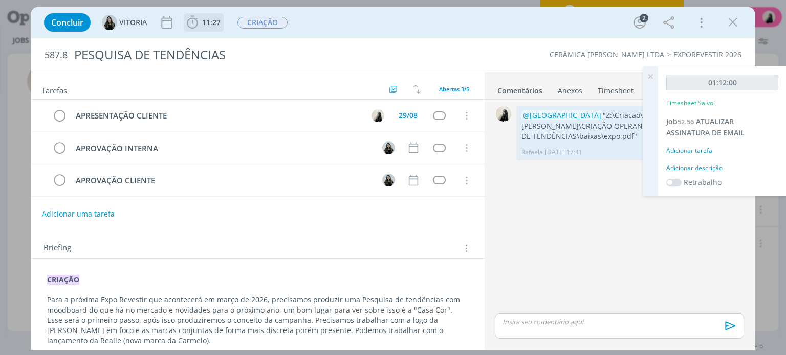
click at [191, 24] on icon "dialog" at bounding box center [192, 22] width 15 height 15
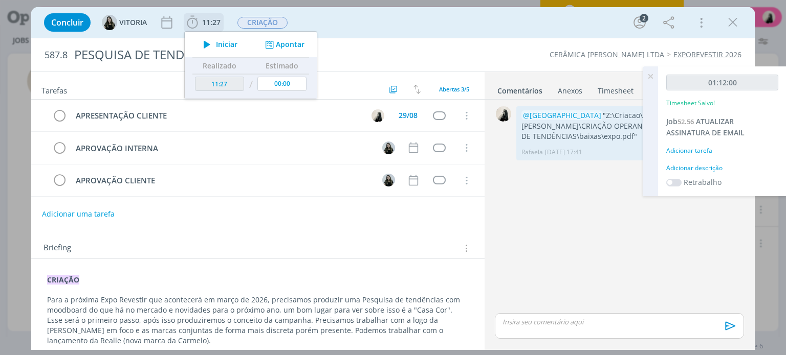
click at [207, 44] on icon "dialog" at bounding box center [207, 44] width 18 height 13
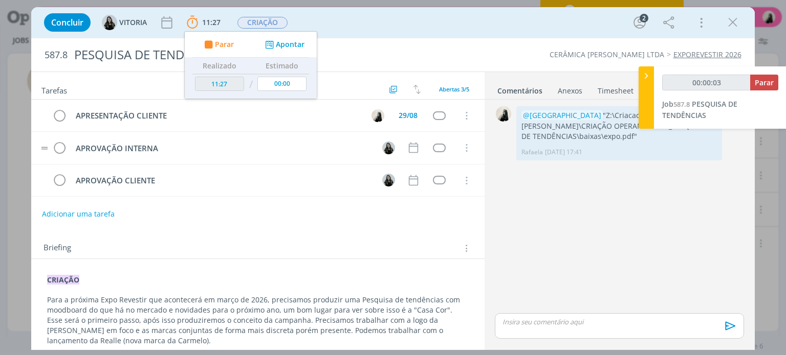
type input "00:00:04"
type input "00:02:33"
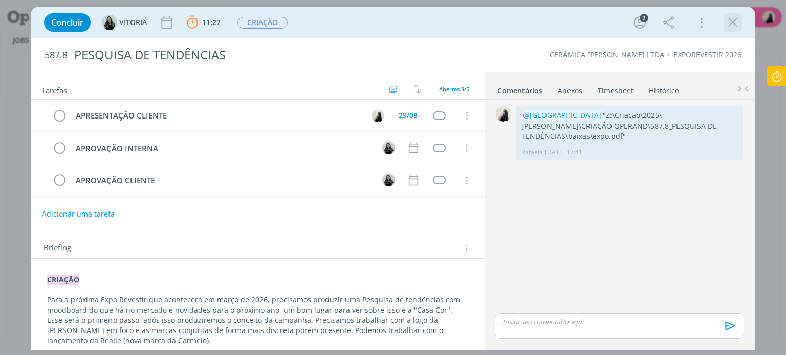
click at [736, 21] on icon "dialog" at bounding box center [732, 22] width 15 height 15
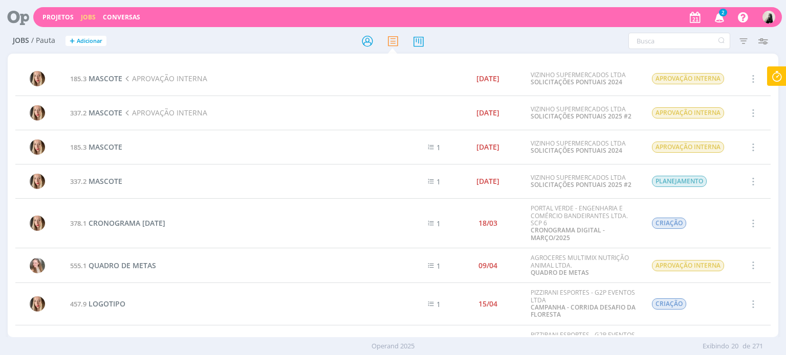
click at [83, 18] on link "Jobs" at bounding box center [88, 17] width 15 height 9
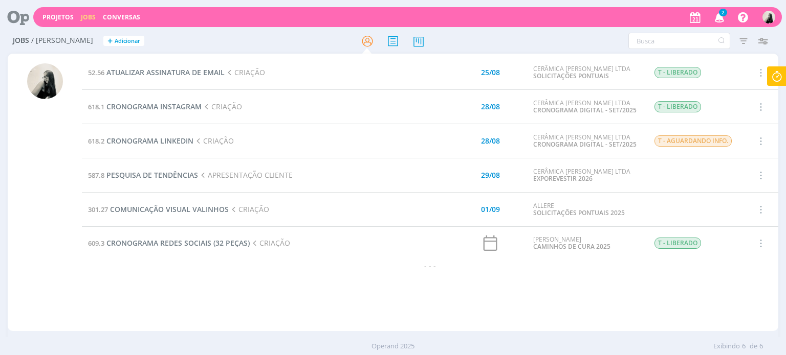
click at [721, 21] on icon "button" at bounding box center [719, 16] width 18 height 17
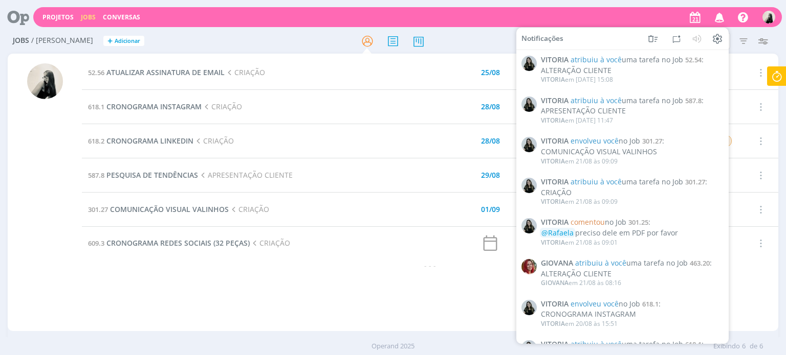
click at [369, 126] on td "618.2 CRONOGRAMA LINKEDIN CRIAÇÃO" at bounding box center [237, 141] width 310 height 34
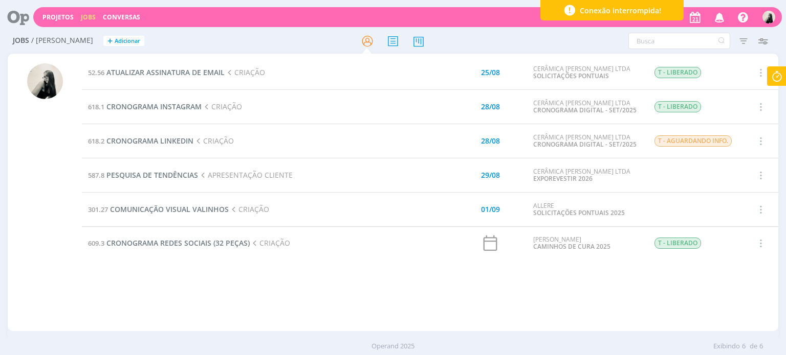
click at [777, 74] on icon at bounding box center [776, 76] width 18 height 20
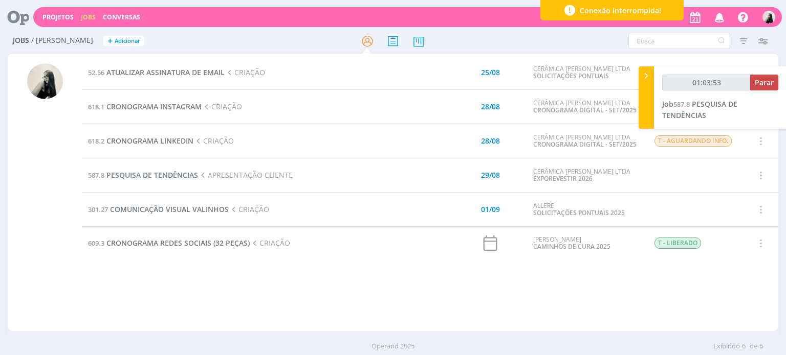
type input "01:03:54"
click at [768, 86] on span "Parar" at bounding box center [763, 83] width 19 height 10
